Goal: Check status: Check status

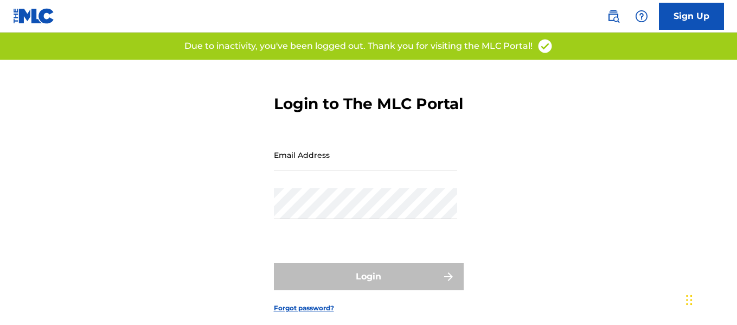
click at [308, 170] on input "Email Address" at bounding box center [365, 154] width 183 height 31
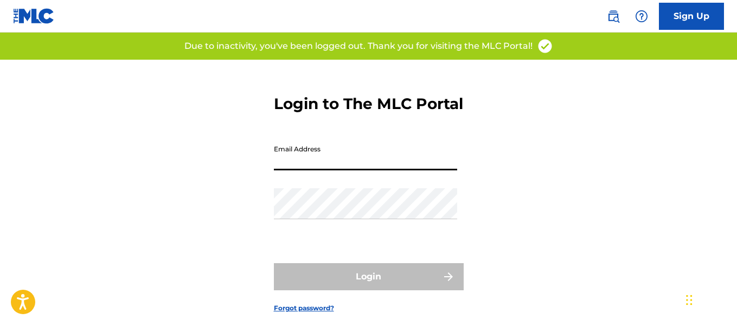
click at [350, 170] on input "Email Address" at bounding box center [365, 154] width 183 height 31
type input "[EMAIL_ADDRESS][DOMAIN_NAME]"
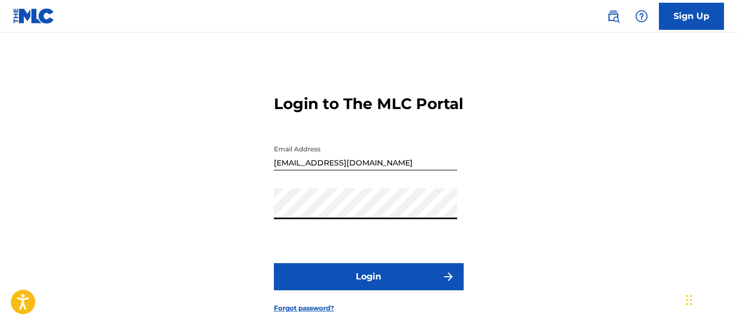
click at [347, 290] on button "Login" at bounding box center [369, 276] width 190 height 27
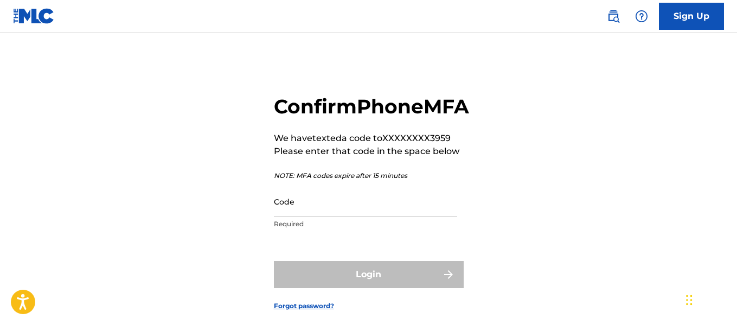
click at [329, 217] on input "Code" at bounding box center [365, 201] width 183 height 31
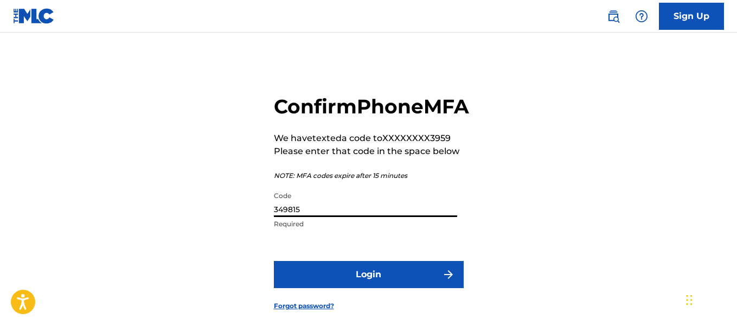
type input "349815"
click at [321, 288] on button "Login" at bounding box center [369, 274] width 190 height 27
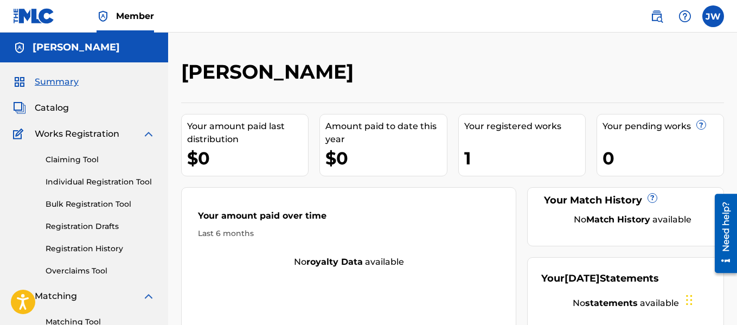
click at [81, 247] on link "Registration History" at bounding box center [101, 248] width 110 height 11
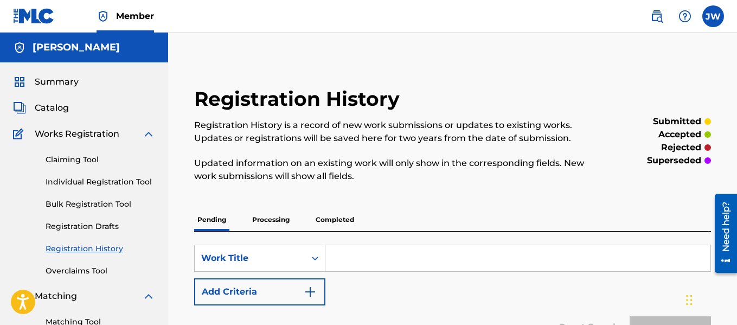
click at [53, 112] on span "Catalog" at bounding box center [52, 107] width 34 height 13
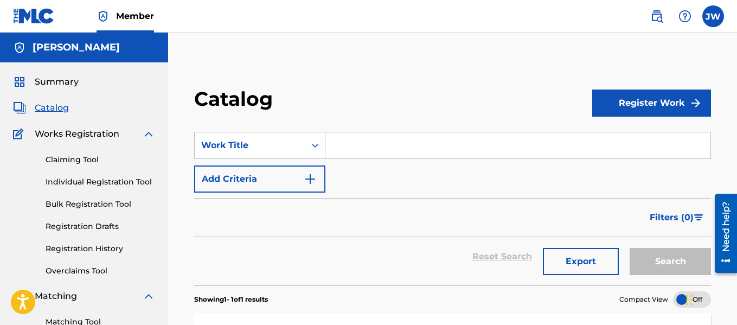
click at [72, 83] on span "Summary" at bounding box center [57, 81] width 44 height 13
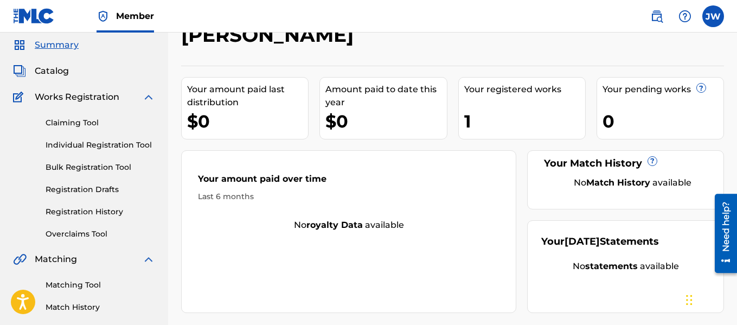
scroll to position [35, 0]
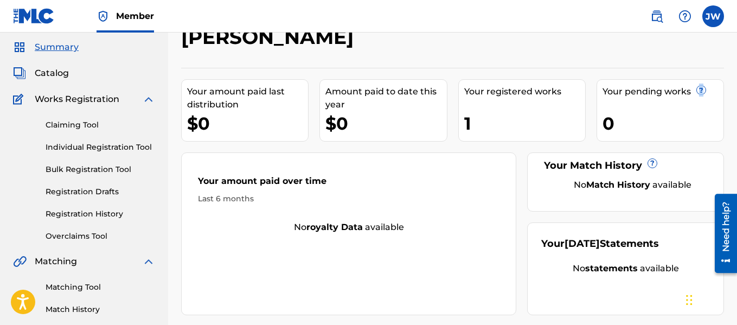
drag, startPoint x: 735, startPoint y: 58, endPoint x: 735, endPoint y: 103, distance: 44.5
click at [735, 103] on div "[PERSON_NAME] Your amount paid last distribution $0 Amount paid to date this ye…" at bounding box center [452, 305] width 569 height 561
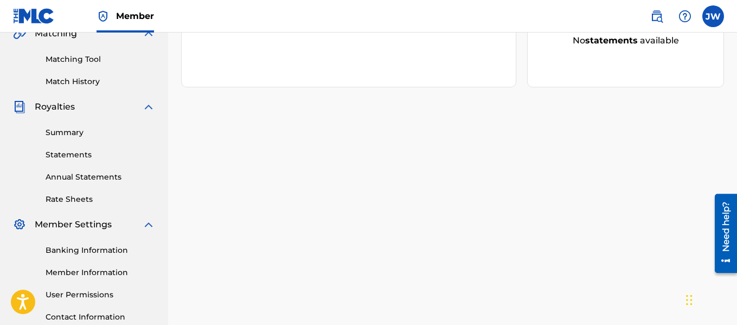
scroll to position [266, 0]
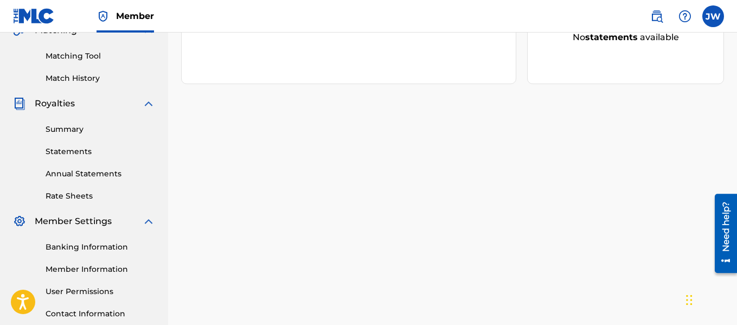
drag, startPoint x: 737, startPoint y: 85, endPoint x: 30, endPoint y: 8, distance: 711.7
click at [91, 245] on link "Banking Information" at bounding box center [101, 246] width 110 height 11
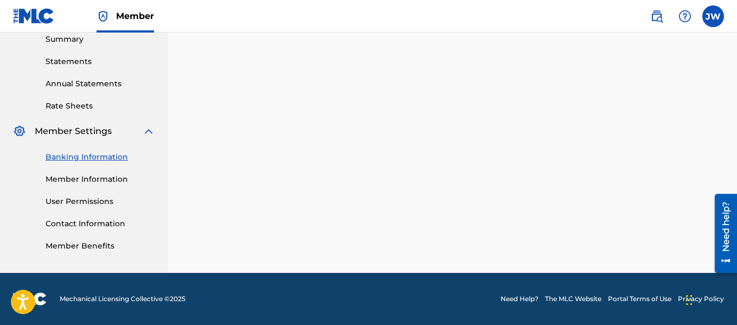
scroll to position [348, 0]
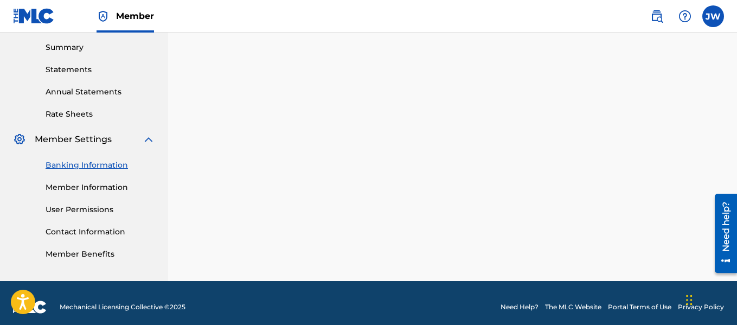
click at [101, 184] on link "Member Information" at bounding box center [101, 187] width 110 height 11
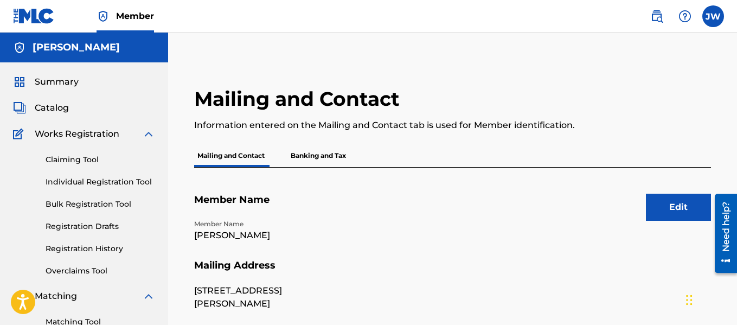
click at [87, 203] on link "Bulk Registration Tool" at bounding box center [101, 204] width 110 height 11
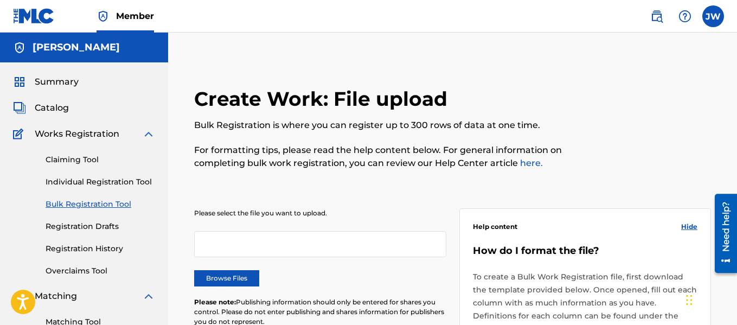
click at [67, 225] on link "Registration Drafts" at bounding box center [101, 226] width 110 height 11
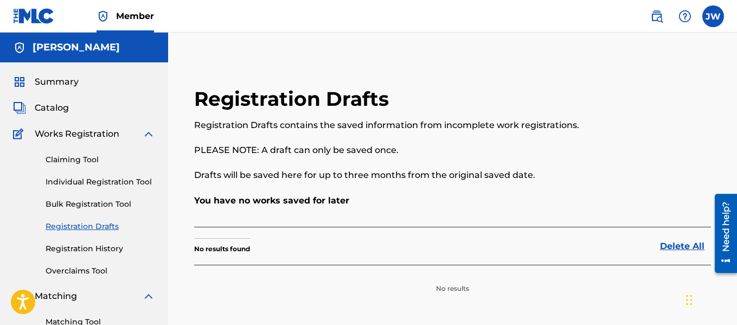
click at [52, 245] on link "Registration History" at bounding box center [101, 248] width 110 height 11
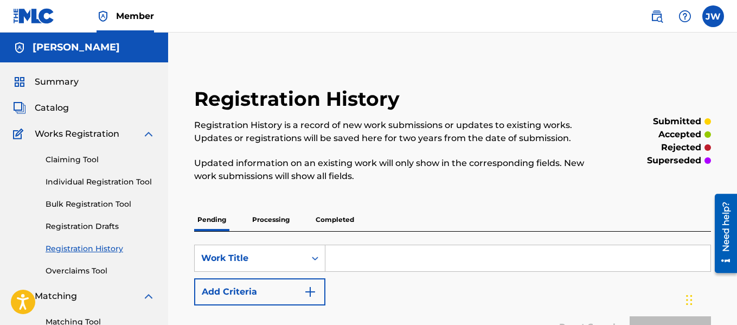
click at [336, 219] on p "Completed" at bounding box center [334, 219] width 45 height 23
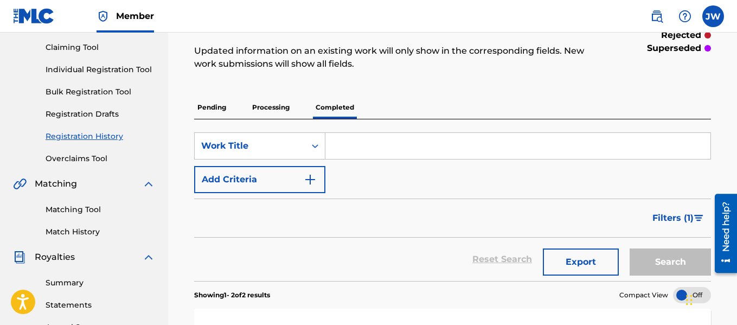
scroll to position [110, 0]
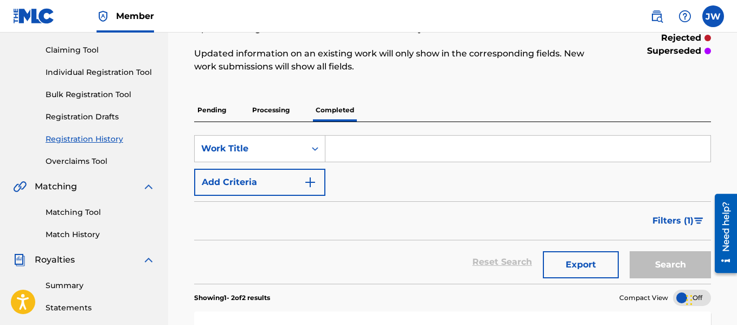
click at [354, 148] on input "Search Form" at bounding box center [518, 149] width 385 height 26
type input "I almost let go"
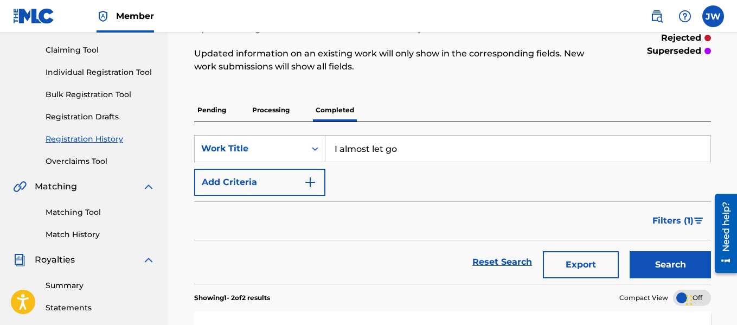
click at [693, 269] on button "Search" at bounding box center [670, 264] width 81 height 27
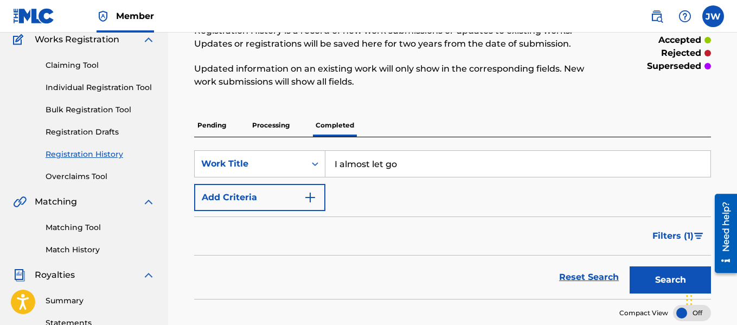
scroll to position [39, 0]
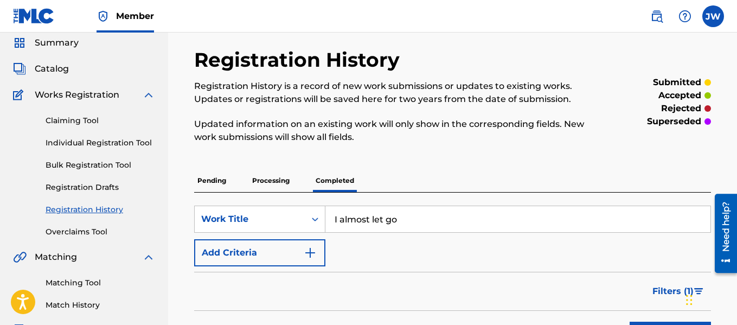
click at [261, 181] on p "Processing" at bounding box center [271, 180] width 44 height 23
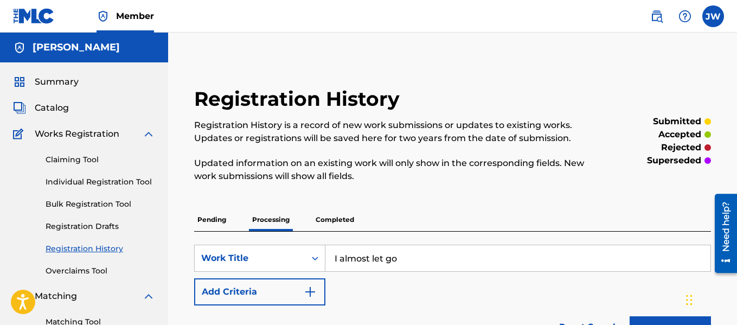
click at [645, 317] on button "Search" at bounding box center [670, 329] width 81 height 27
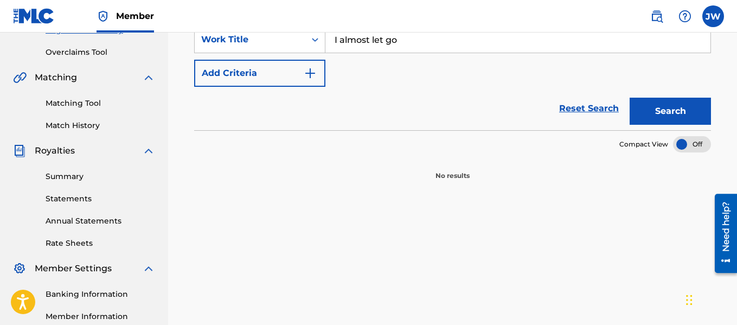
scroll to position [19, 0]
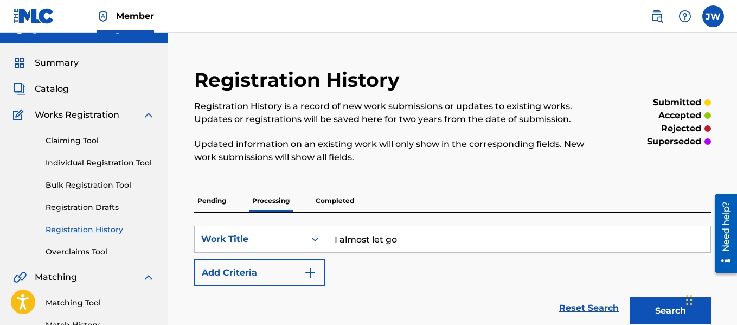
click at [203, 201] on p "Pending" at bounding box center [211, 200] width 35 height 23
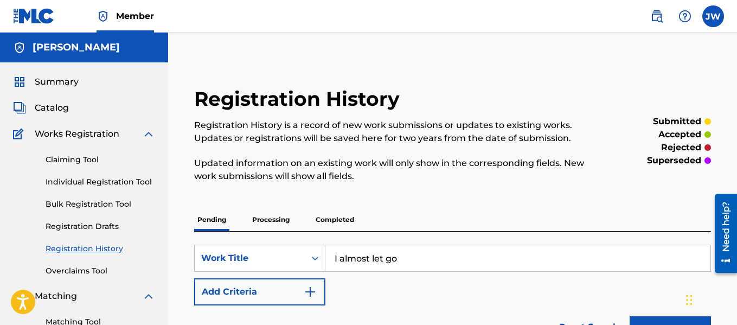
click at [639, 318] on button "Search" at bounding box center [670, 329] width 81 height 27
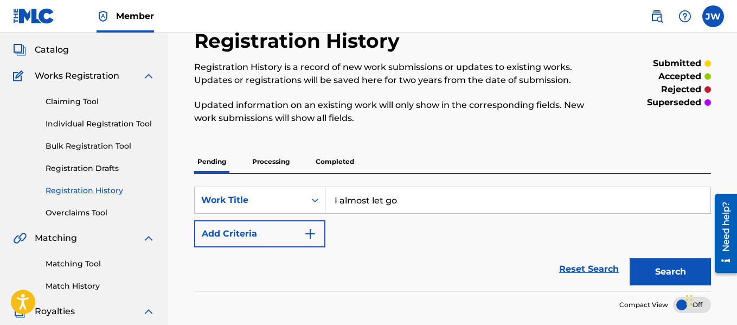
scroll to position [57, 0]
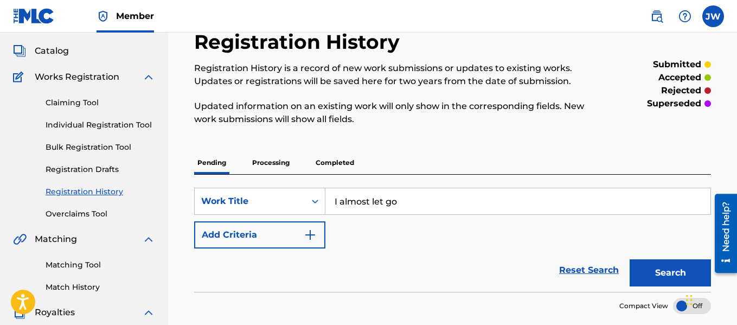
click at [344, 160] on p "Completed" at bounding box center [334, 162] width 45 height 23
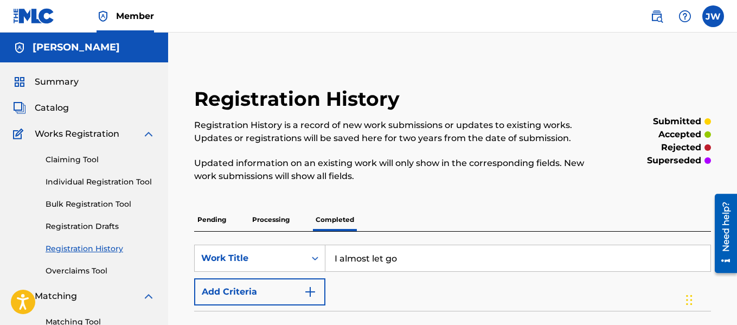
click at [405, 260] on input "I almost let go" at bounding box center [518, 258] width 385 height 26
type input "I"
click at [343, 258] on input "Search Form" at bounding box center [518, 258] width 385 height 26
click at [72, 183] on link "Individual Registration Tool" at bounding box center [101, 181] width 110 height 11
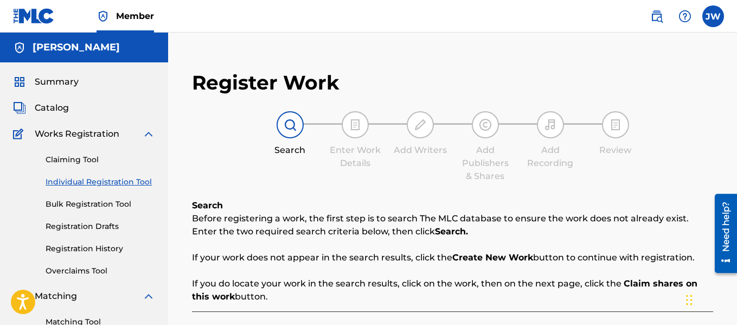
click at [76, 206] on link "Bulk Registration Tool" at bounding box center [101, 204] width 110 height 11
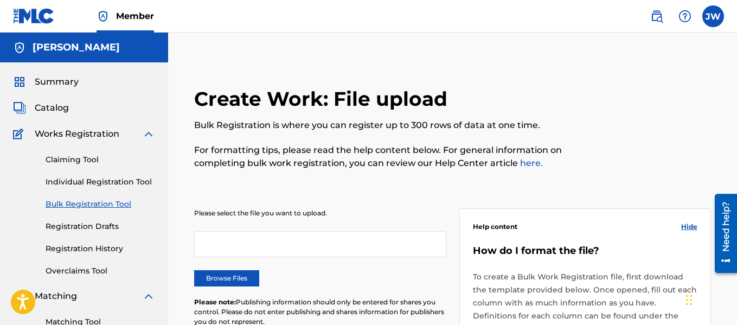
click at [60, 248] on link "Registration History" at bounding box center [101, 248] width 110 height 11
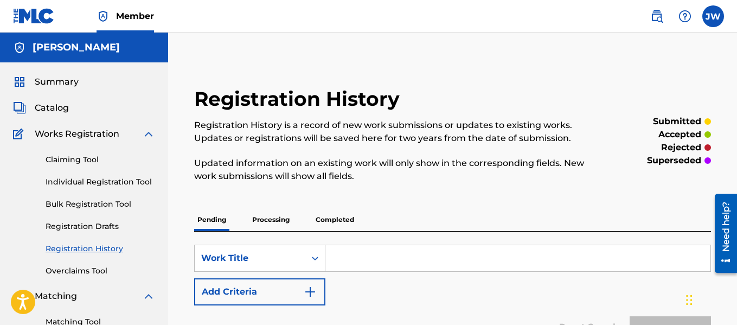
click at [61, 225] on link "Registration Drafts" at bounding box center [101, 226] width 110 height 11
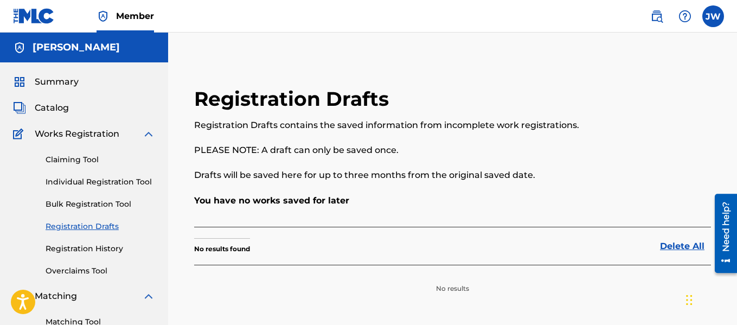
click at [67, 201] on link "Bulk Registration Tool" at bounding box center [101, 204] width 110 height 11
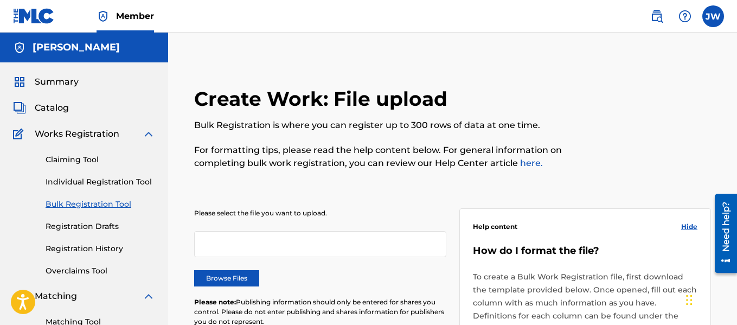
click at [69, 180] on link "Individual Registration Tool" at bounding box center [101, 181] width 110 height 11
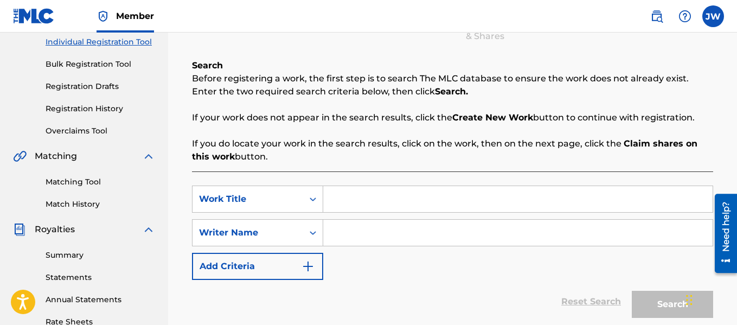
scroll to position [145, 0]
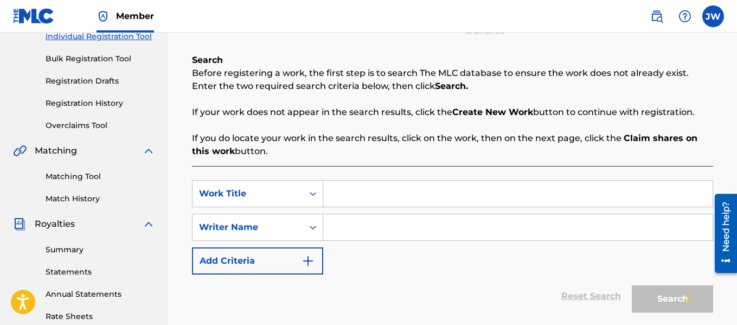
click at [383, 193] on input "Search Form" at bounding box center [518, 194] width 390 height 26
click at [359, 188] on input "Search Form" at bounding box center [518, 194] width 390 height 26
click at [344, 196] on input "Search Form" at bounding box center [518, 194] width 390 height 26
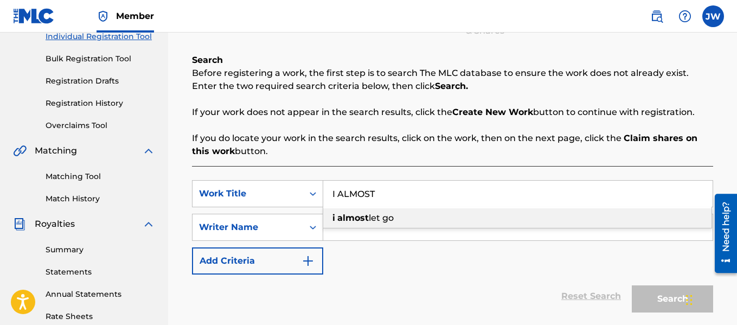
click at [353, 218] on strong "almost" at bounding box center [352, 218] width 31 height 10
type input "i almost let go"
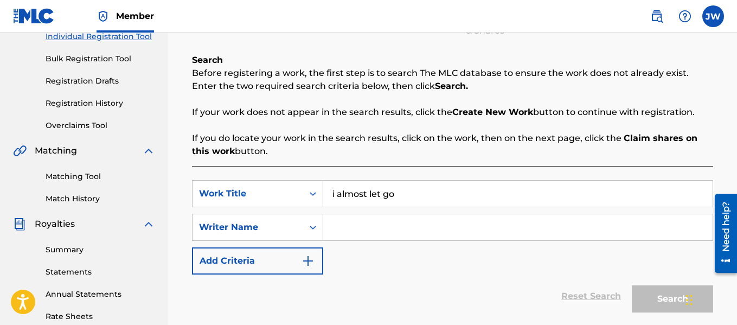
click at [342, 225] on input "Search Form" at bounding box center [518, 227] width 390 height 26
type input "[PERSON_NAME]. [PERSON_NAME]"
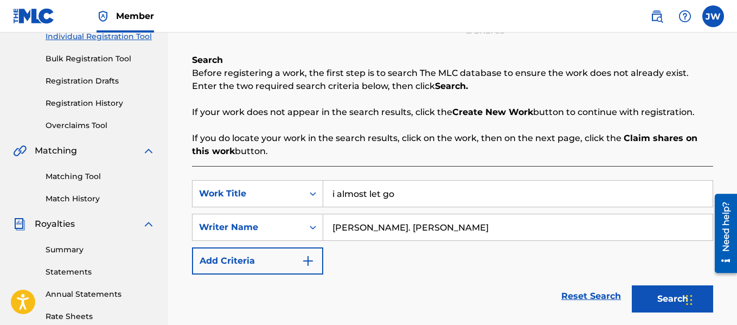
click at [648, 299] on button "Search" at bounding box center [672, 298] width 81 height 27
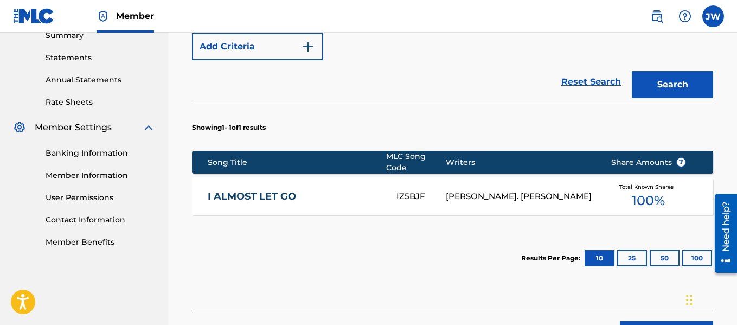
scroll to position [375, 0]
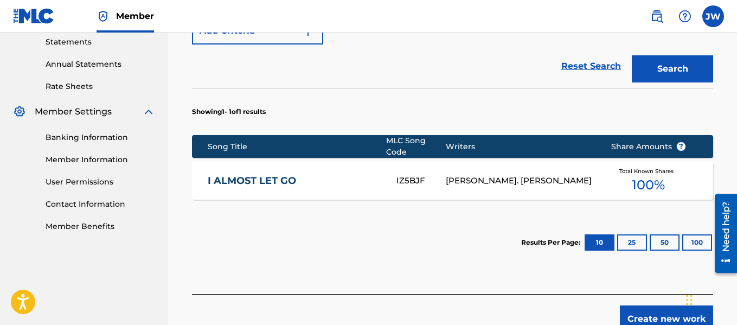
click at [251, 180] on link "I ALMOST LET GO" at bounding box center [295, 181] width 174 height 12
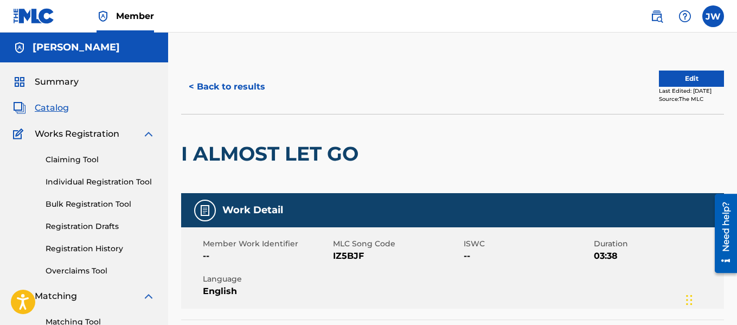
click at [51, 86] on span "Summary" at bounding box center [57, 81] width 44 height 13
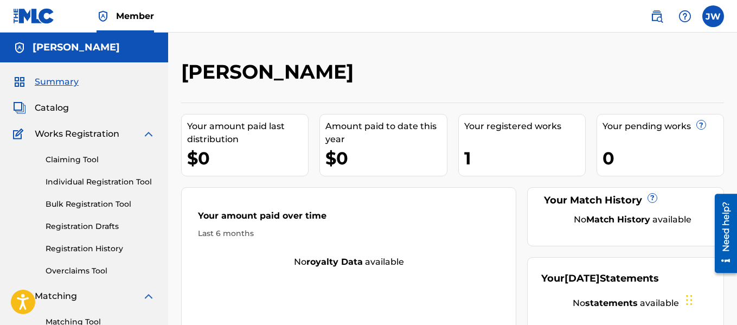
click at [652, 200] on span "?" at bounding box center [652, 198] width 9 height 9
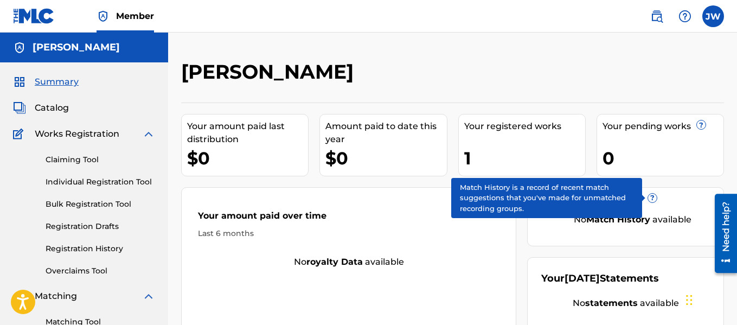
click at [700, 124] on span "?" at bounding box center [701, 124] width 9 height 9
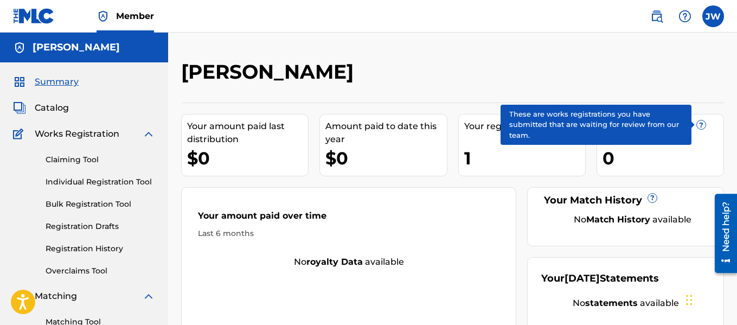
click at [720, 152] on div "0" at bounding box center [663, 158] width 121 height 24
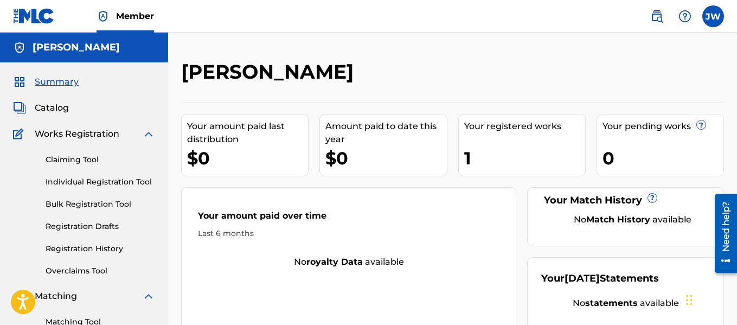
click at [522, 148] on div "1" at bounding box center [524, 158] width 121 height 24
click at [52, 108] on span "Catalog" at bounding box center [52, 107] width 34 height 13
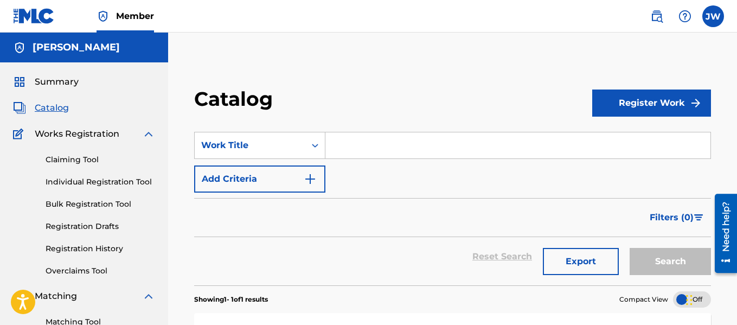
click at [371, 150] on input "Search Form" at bounding box center [518, 145] width 385 height 26
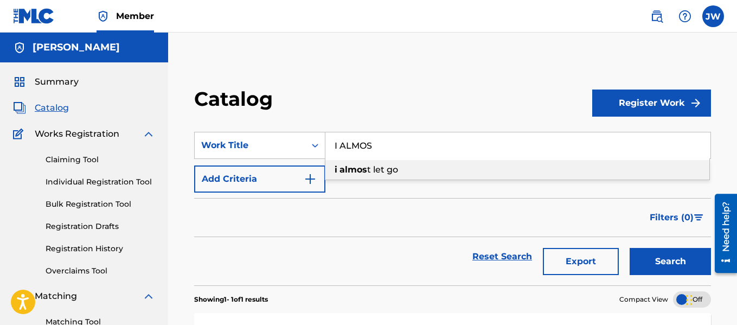
click at [371, 175] on div "i almos t let go" at bounding box center [518, 170] width 384 height 20
type input "i almost let go"
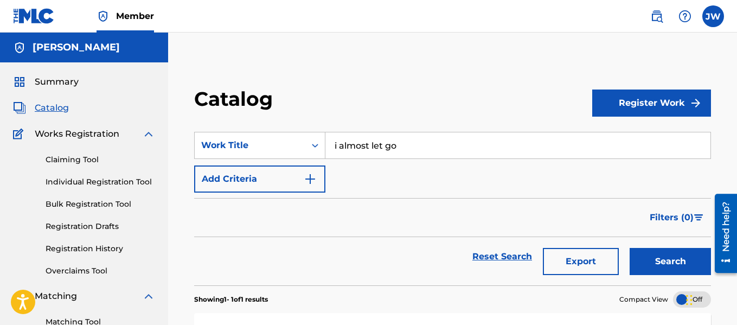
click at [660, 266] on button "Search" at bounding box center [670, 261] width 81 height 27
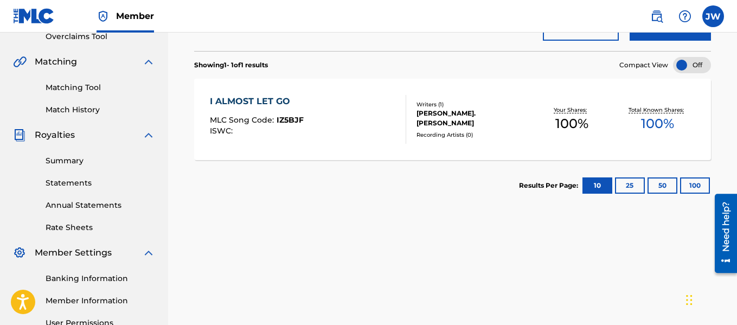
scroll to position [242, 0]
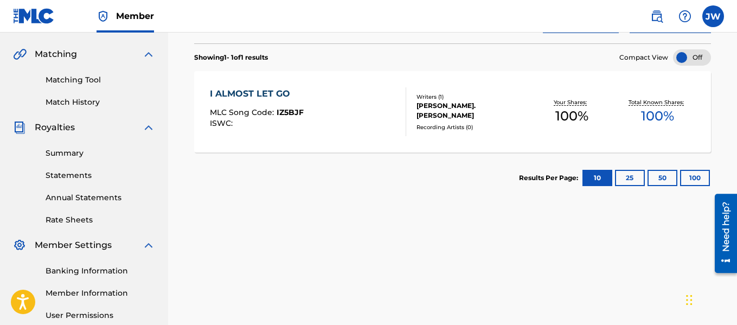
click at [56, 156] on link "Summary" at bounding box center [101, 153] width 110 height 11
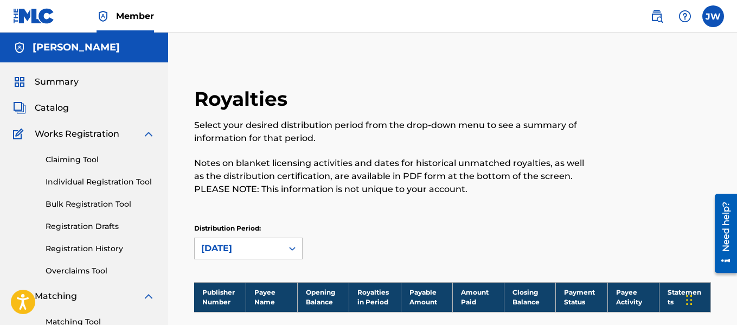
click at [73, 247] on link "Registration History" at bounding box center [101, 248] width 110 height 11
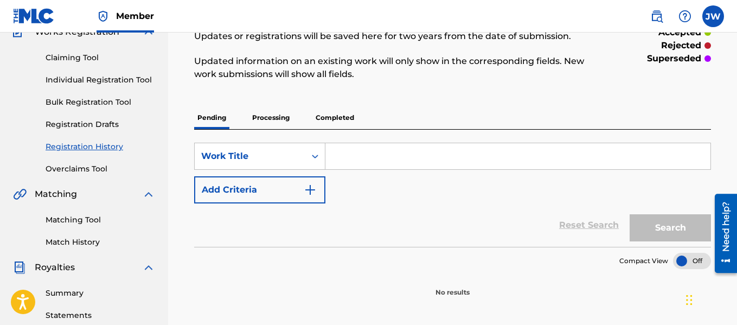
scroll to position [108, 0]
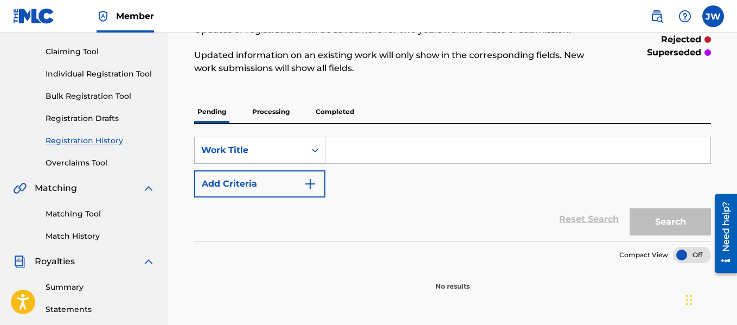
click at [309, 145] on div "Search Form" at bounding box center [315, 151] width 20 height 20
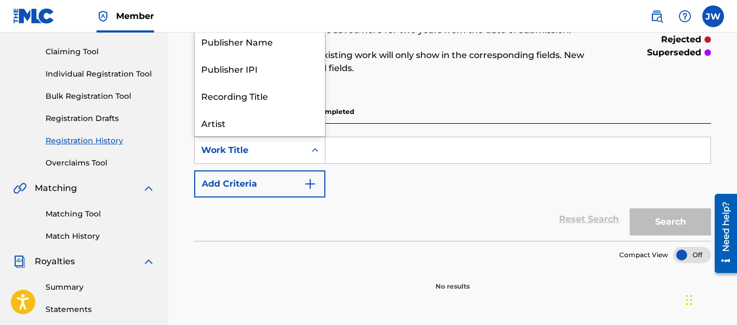
scroll to position [54, 0]
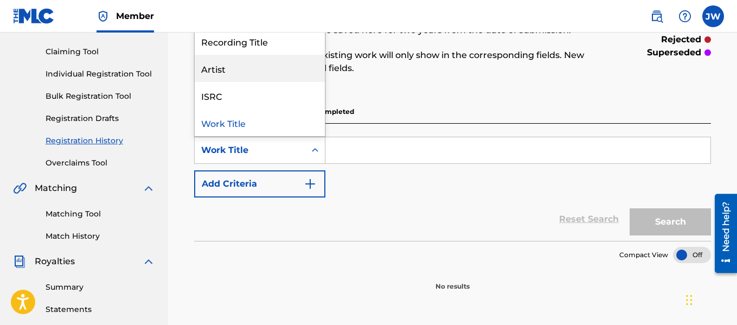
click at [271, 73] on div "Artist" at bounding box center [260, 68] width 130 height 27
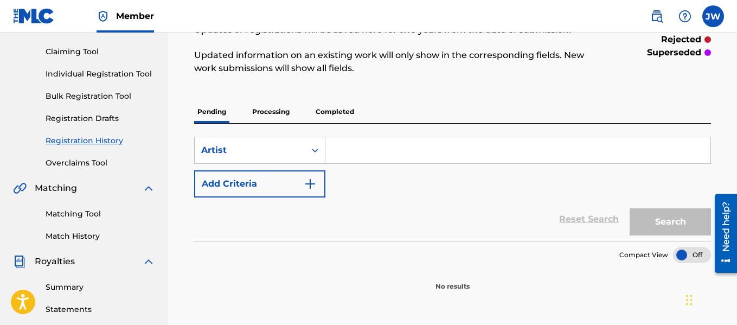
click at [354, 156] on input "Search Form" at bounding box center [518, 150] width 385 height 26
type input "[PERSON_NAME] st [PERSON_NAME]"
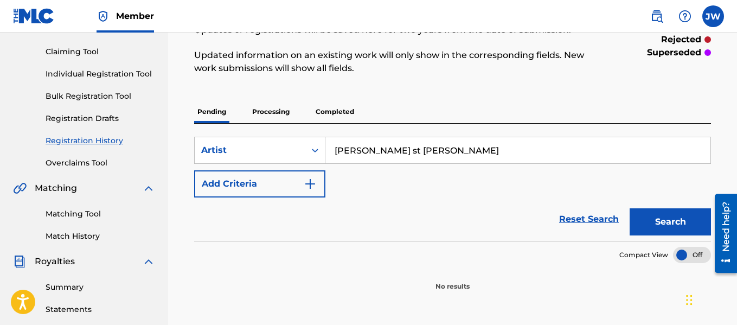
click at [661, 218] on button "Search" at bounding box center [670, 221] width 81 height 27
click at [349, 112] on p "Completed" at bounding box center [334, 111] width 45 height 23
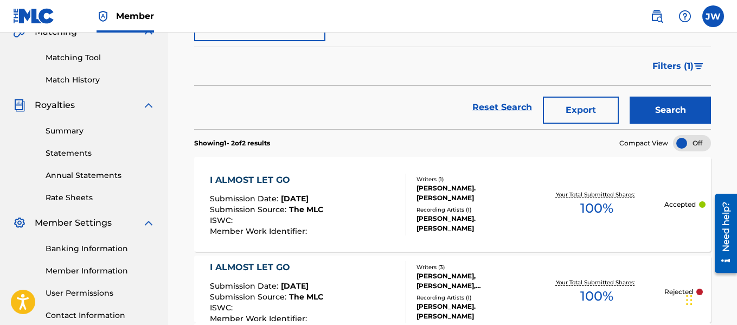
scroll to position [267, 0]
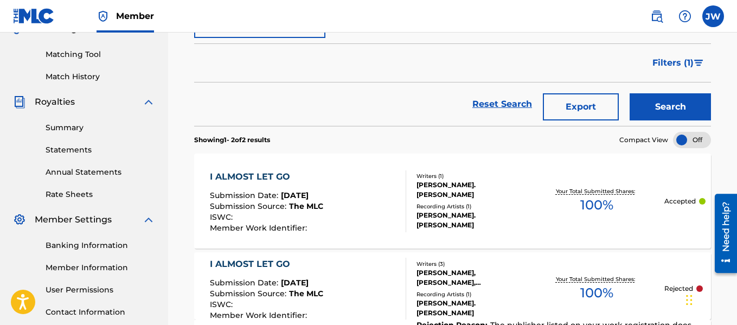
click at [652, 108] on button "Search" at bounding box center [670, 106] width 81 height 27
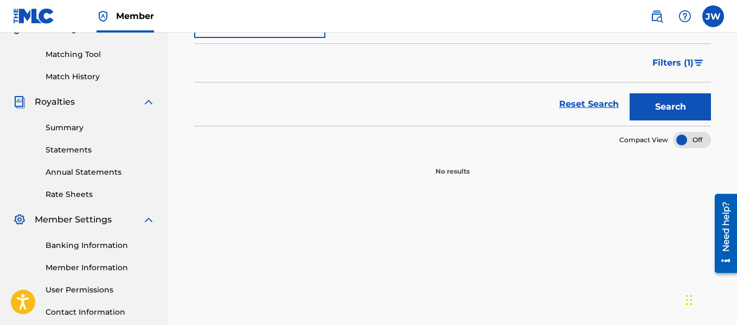
click at [590, 108] on link "Reset Search" at bounding box center [589, 104] width 71 height 24
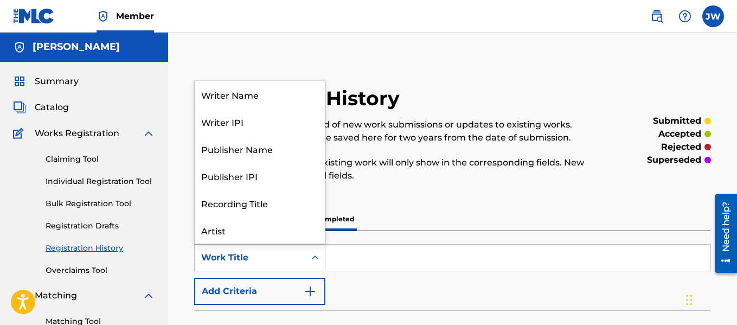
scroll to position [54, 0]
click at [250, 183] on div "Artist" at bounding box center [260, 175] width 130 height 27
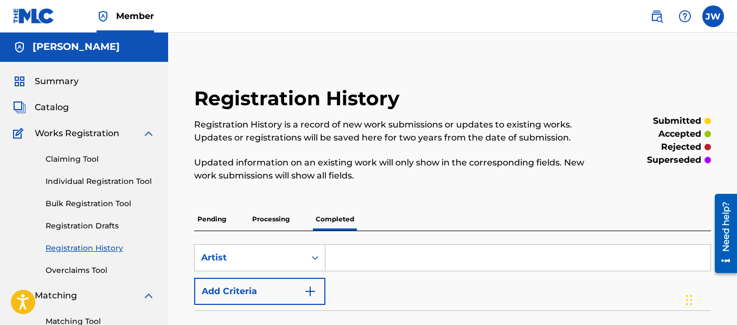
click at [381, 256] on input "Search Form" at bounding box center [518, 258] width 385 height 26
type input "[PERSON_NAME] st [PERSON_NAME]"
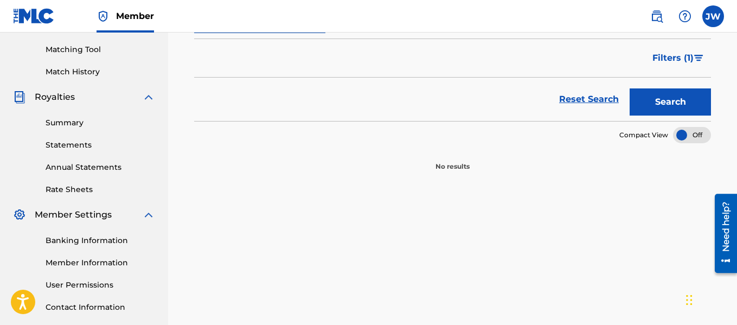
scroll to position [278, 0]
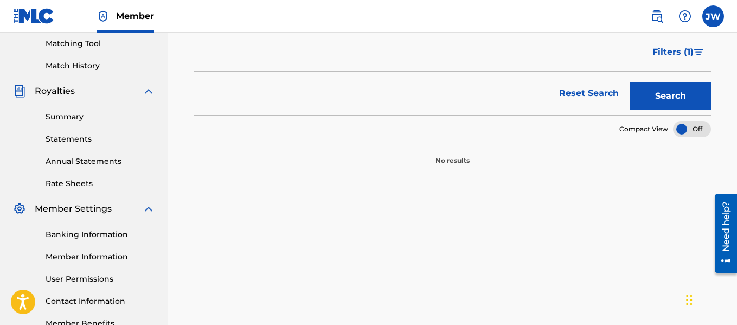
click at [665, 97] on button "Search" at bounding box center [670, 95] width 81 height 27
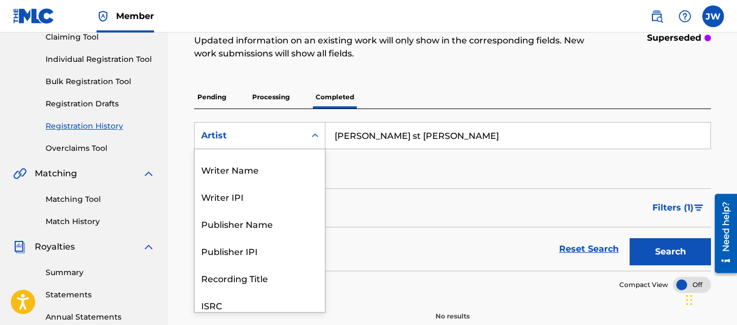
scroll to position [0, 0]
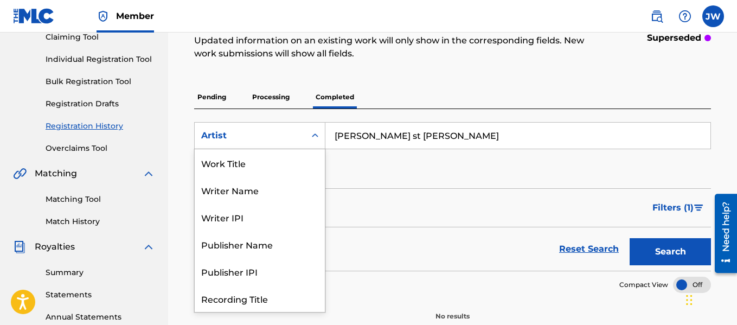
click at [244, 194] on div "Writer Name" at bounding box center [260, 189] width 130 height 27
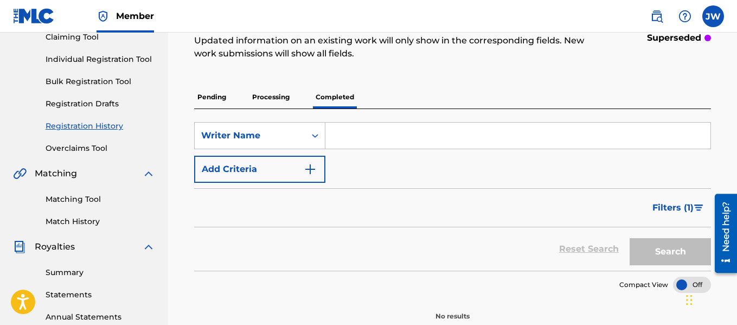
click at [375, 141] on input "Search Form" at bounding box center [518, 136] width 385 height 26
type input "[PERSON_NAME] st [PERSON_NAME]"
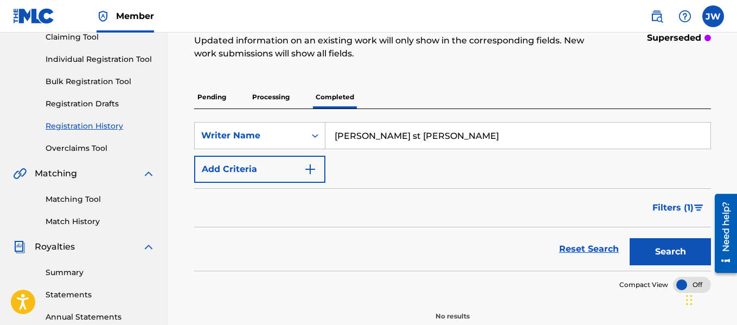
click at [650, 250] on button "Search" at bounding box center [670, 251] width 81 height 27
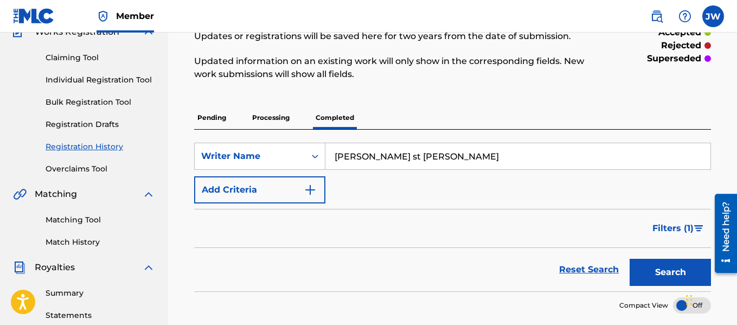
scroll to position [76, 0]
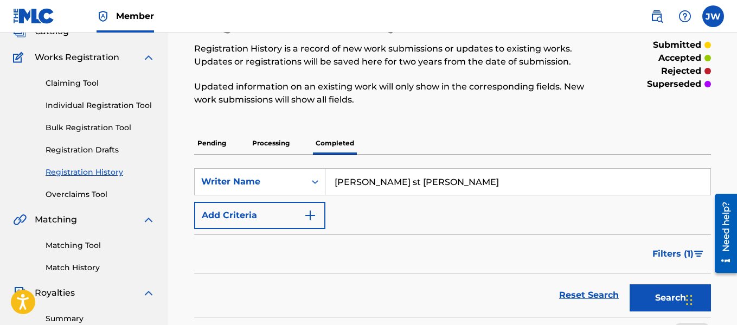
click at [88, 155] on link "Registration Drafts" at bounding box center [101, 149] width 110 height 11
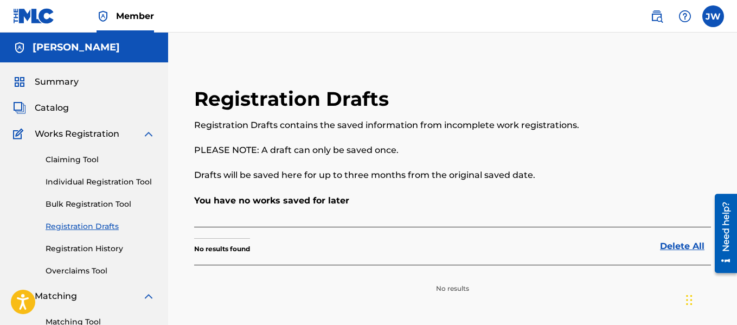
click at [85, 249] on link "Registration History" at bounding box center [101, 248] width 110 height 11
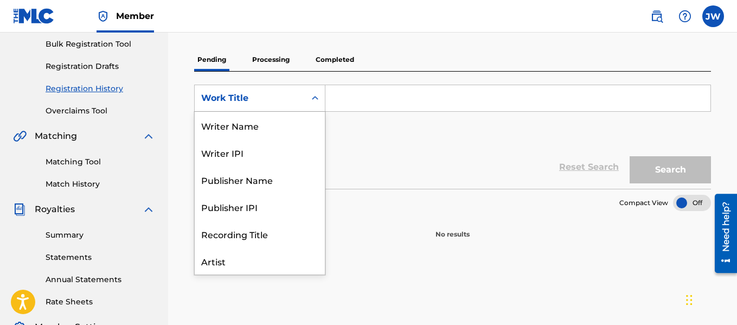
click at [252, 130] on div "Writer Name" at bounding box center [260, 125] width 130 height 27
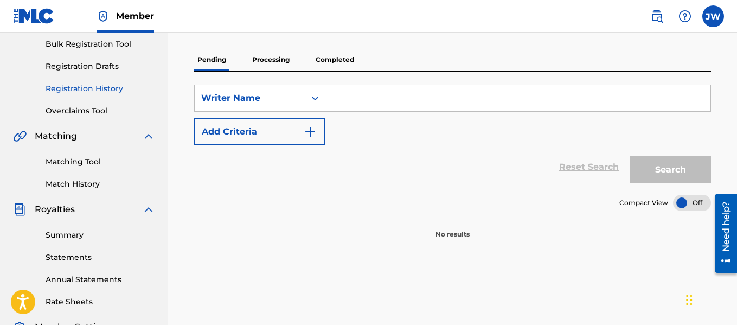
click at [379, 98] on input "Search Form" at bounding box center [518, 98] width 385 height 26
type input "[PERSON_NAME] st [PERSON_NAME]"
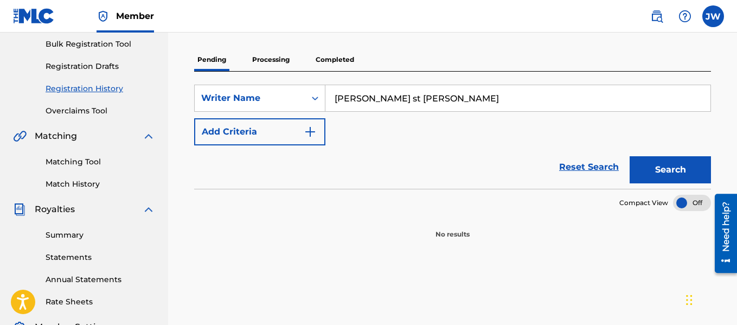
click at [663, 167] on button "Search" at bounding box center [670, 169] width 81 height 27
click at [272, 62] on p "Processing" at bounding box center [271, 59] width 44 height 23
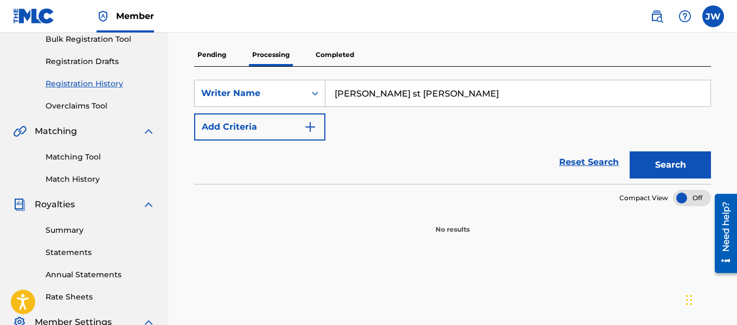
scroll to position [168, 0]
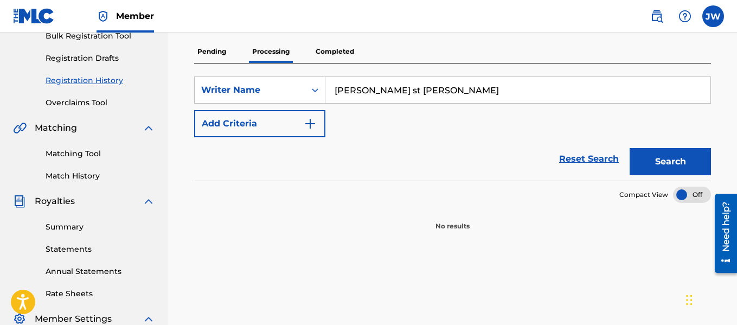
click at [663, 160] on button "Search" at bounding box center [670, 161] width 81 height 27
click at [340, 52] on p "Completed" at bounding box center [334, 51] width 45 height 23
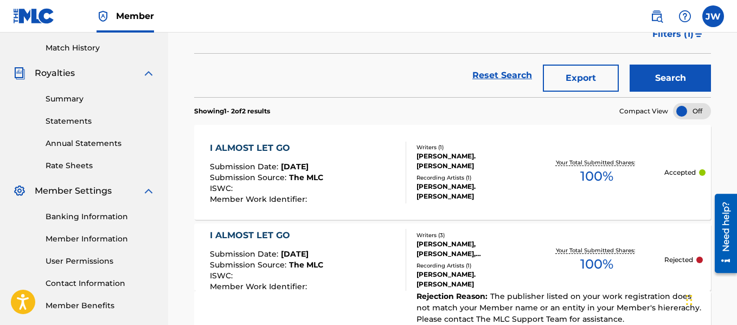
scroll to position [295, 0]
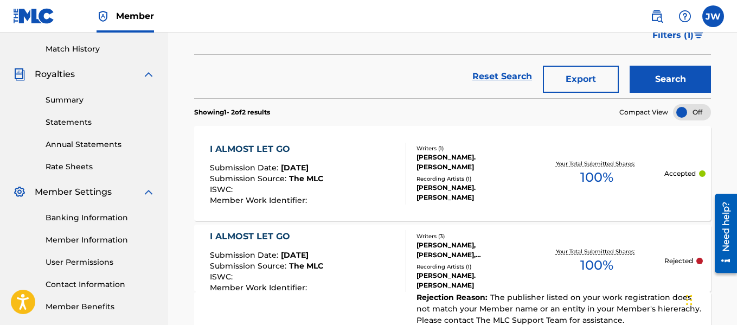
click at [238, 148] on div "I ALMOST LET GO" at bounding box center [266, 149] width 113 height 13
